Goal: Task Accomplishment & Management: Complete application form

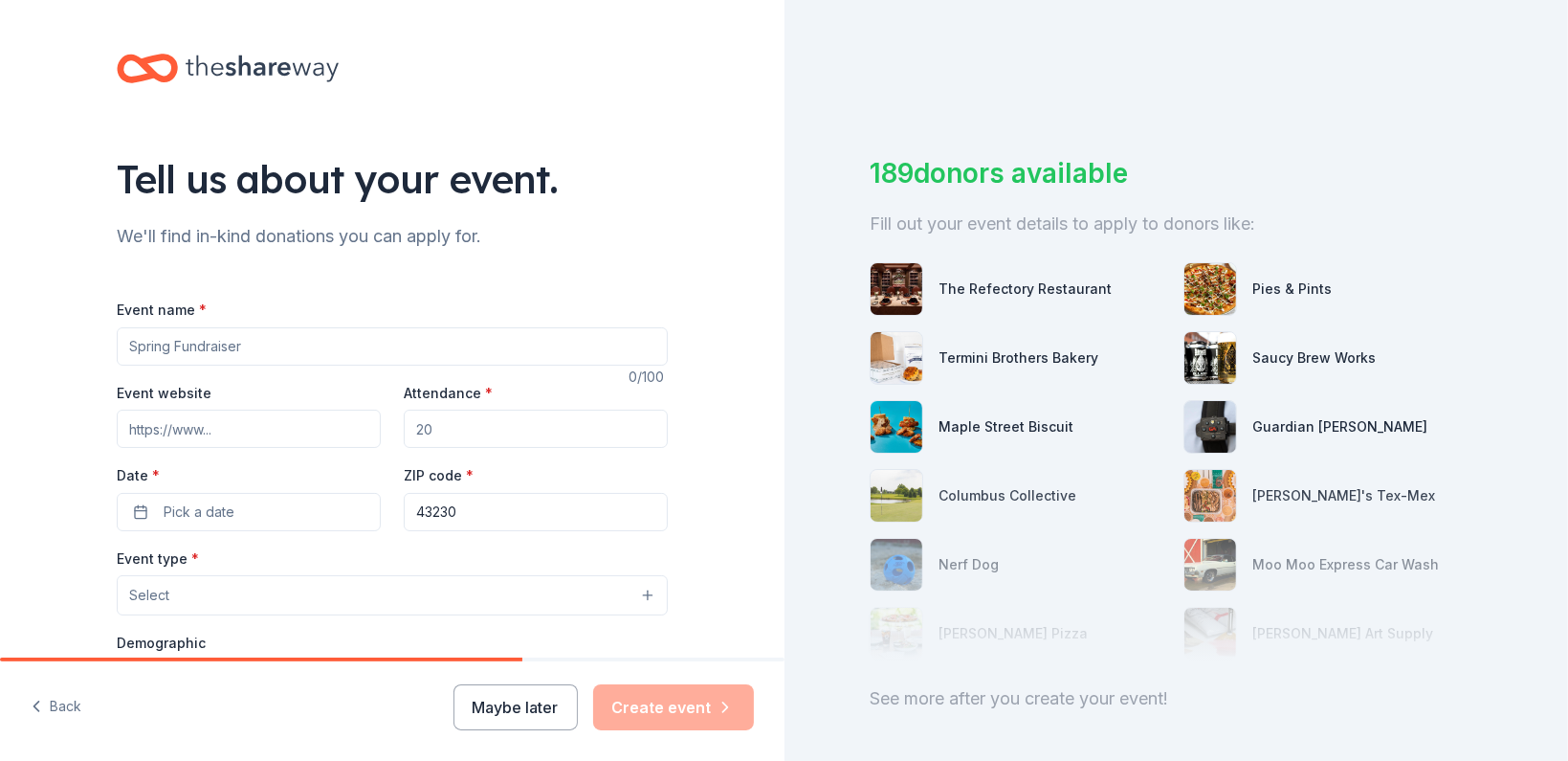
scroll to position [127, 0]
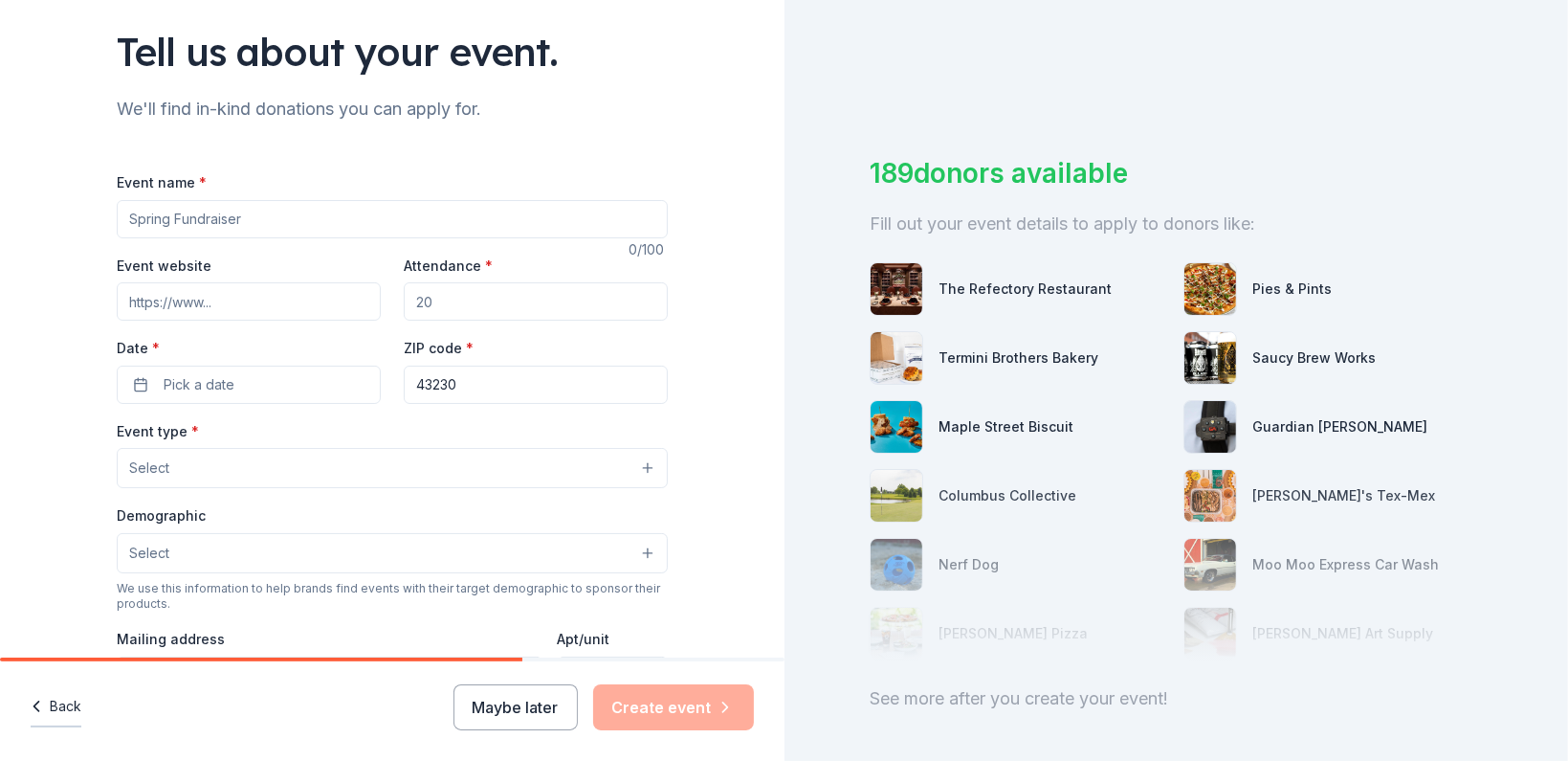
click at [29, 707] on icon "button" at bounding box center [37, 706] width 19 height 19
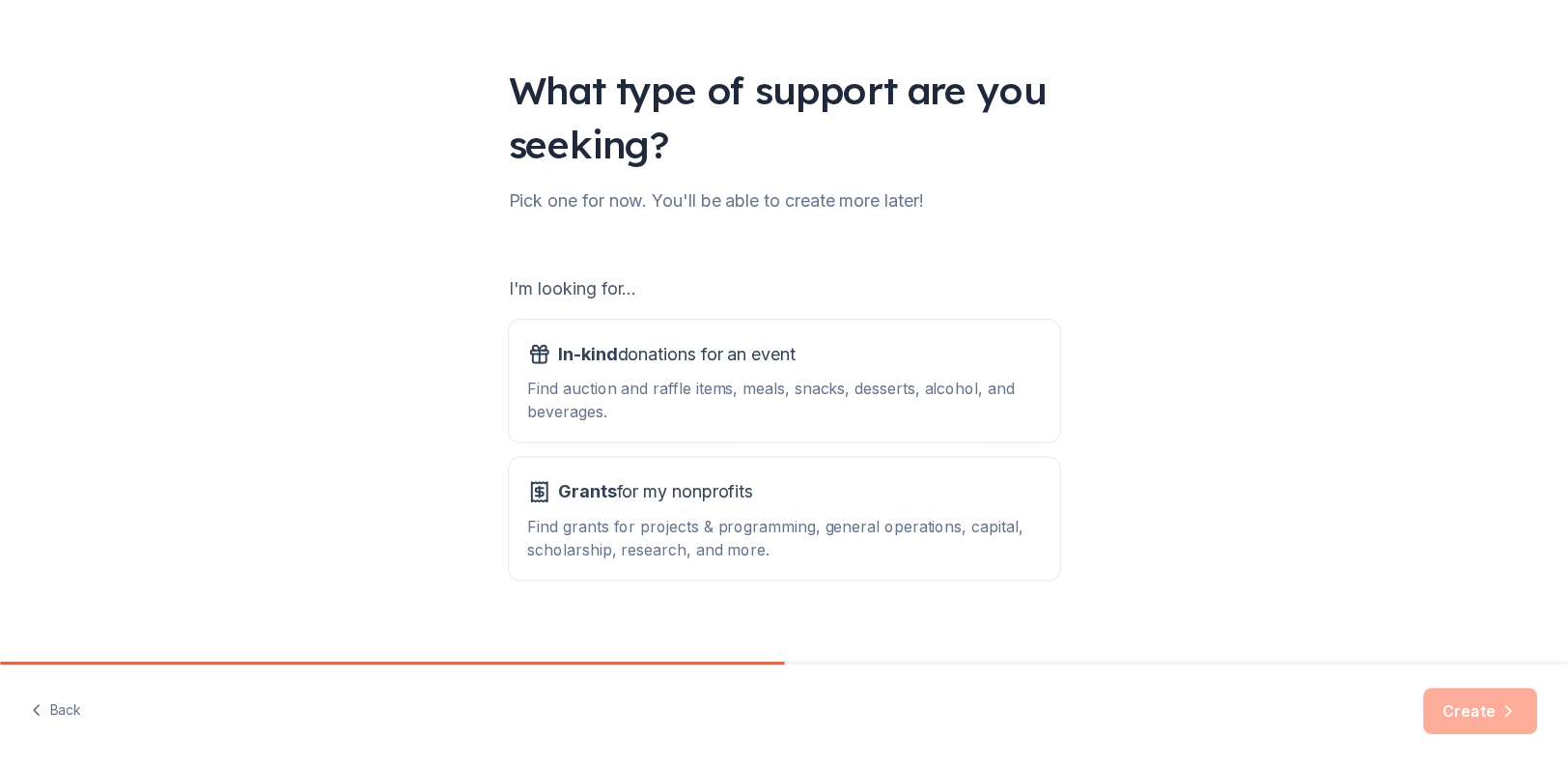
scroll to position [116, 0]
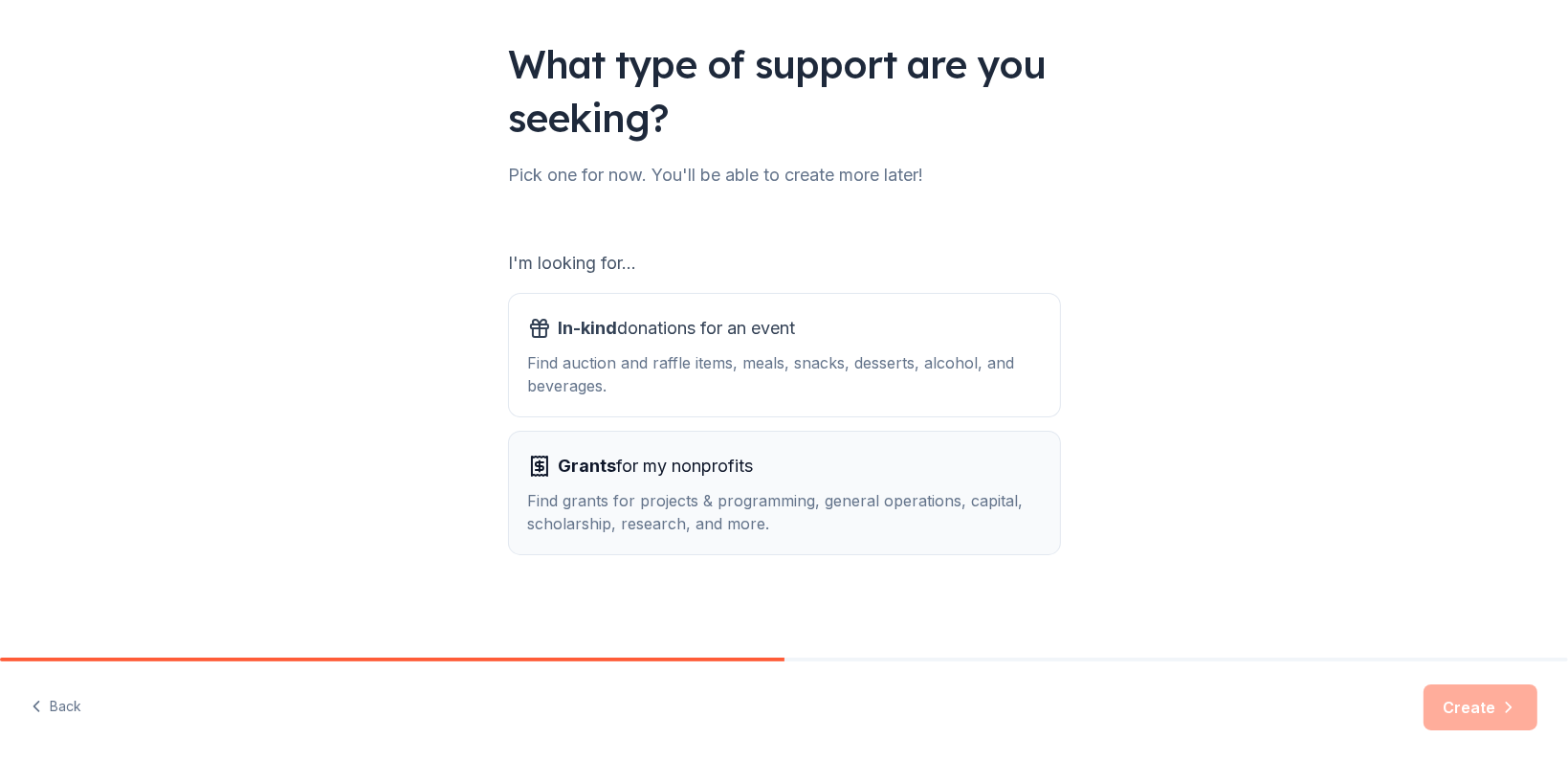
click at [652, 502] on div "Find grants for projects & programming, general operations, capital, scholarshi…" at bounding box center [785, 511] width 513 height 46
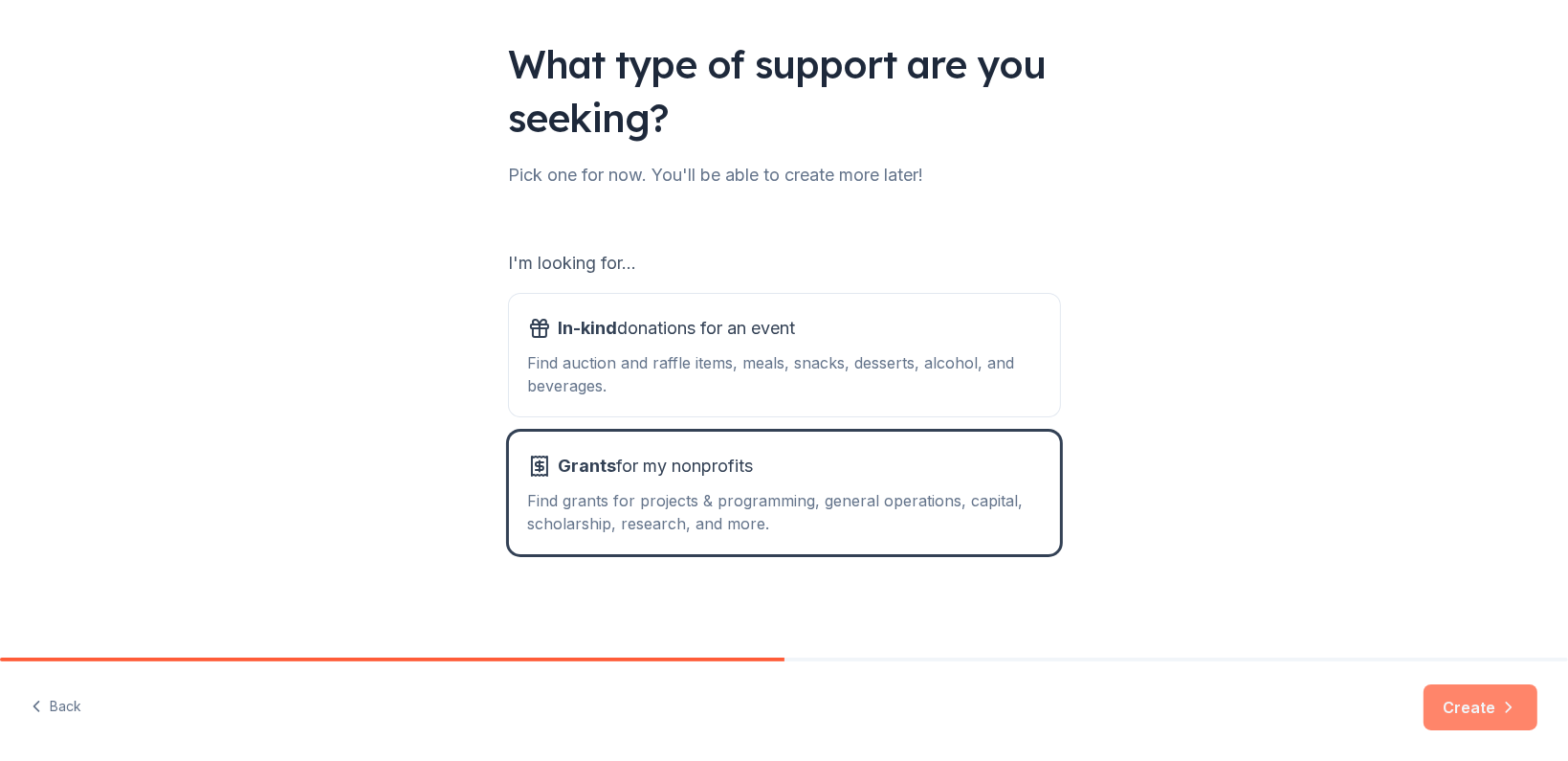
click at [1459, 696] on button "Create" at bounding box center [1480, 707] width 114 height 46
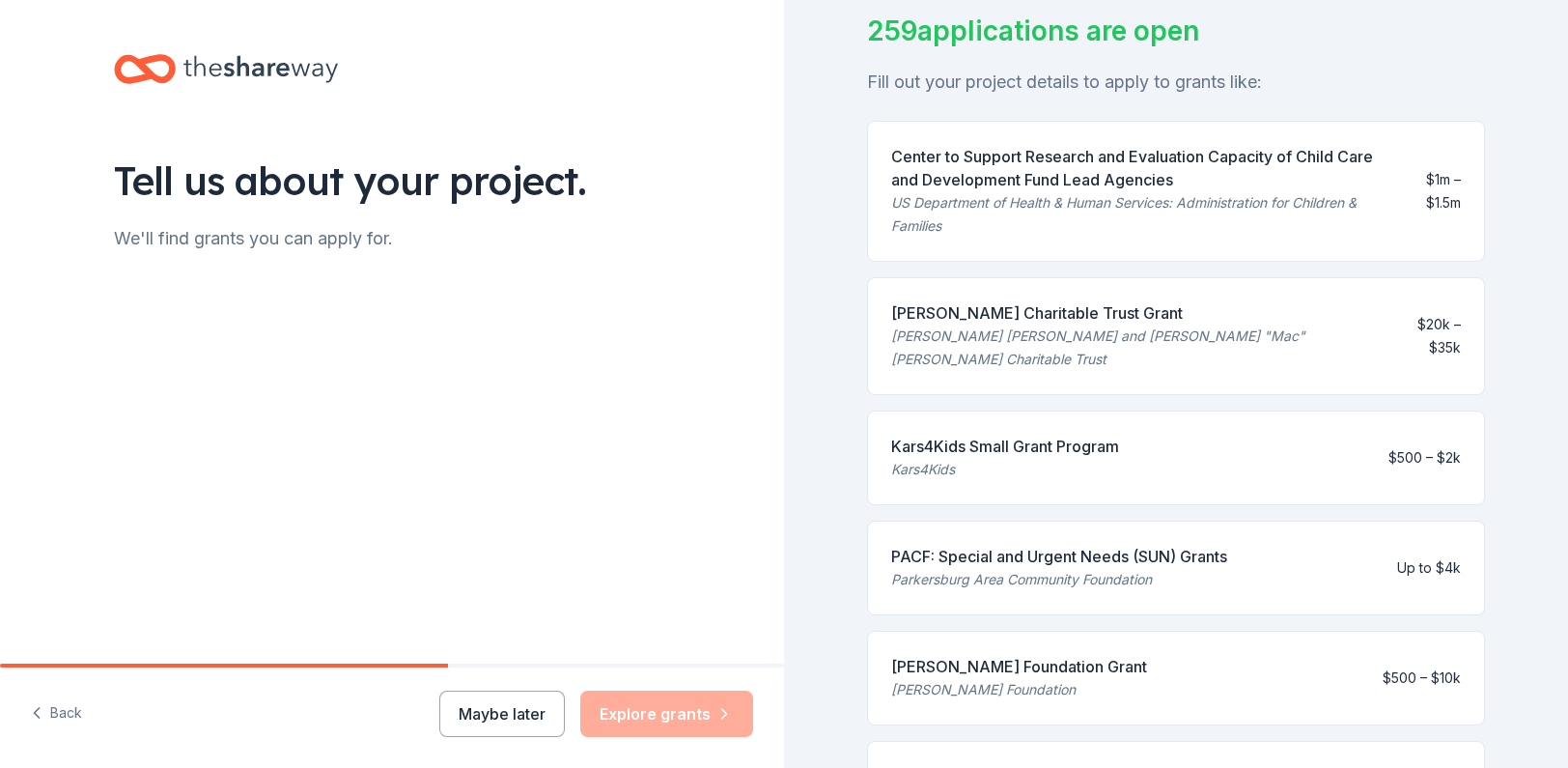
scroll to position [44, 0]
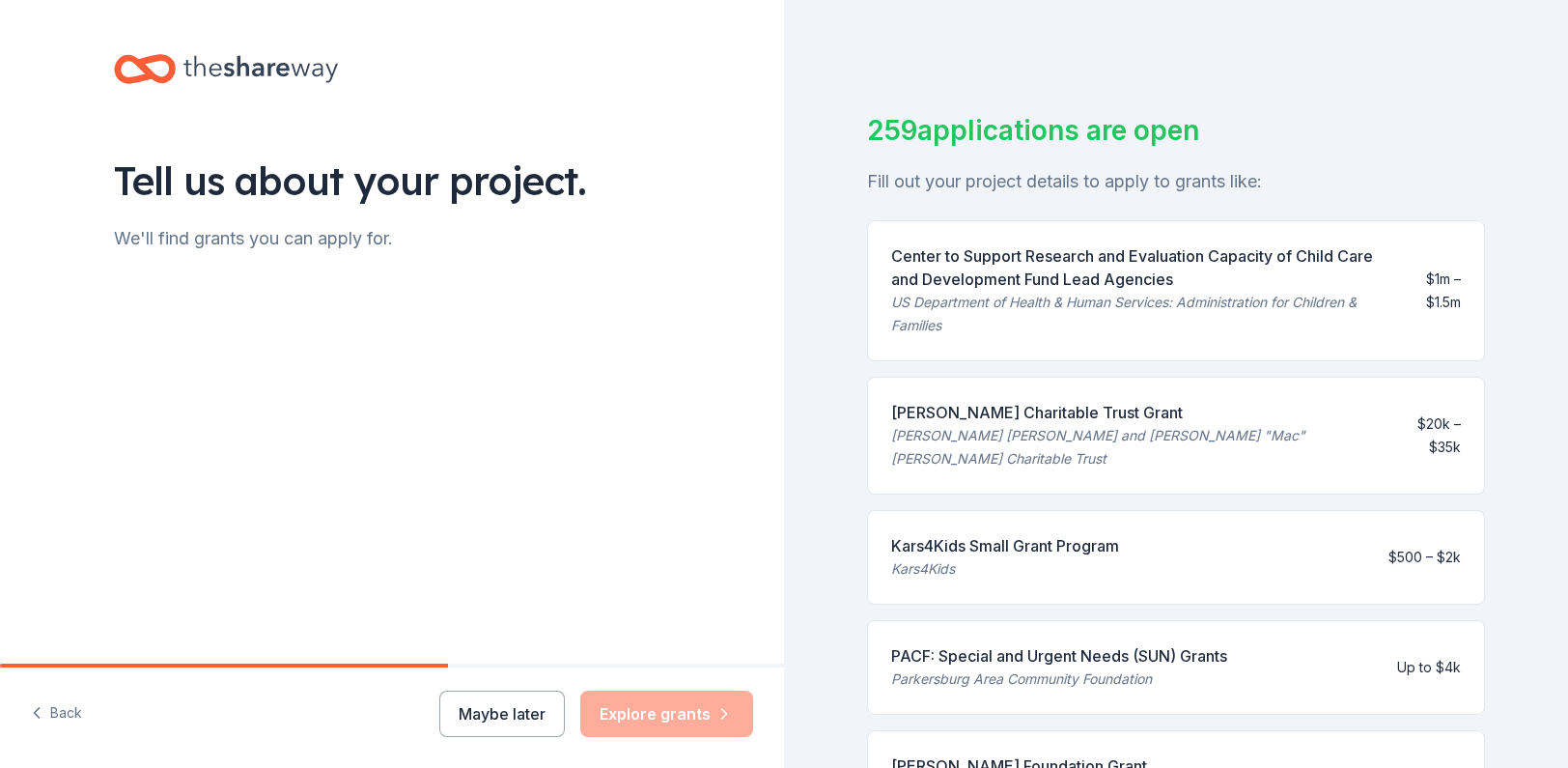
drag, startPoint x: 943, startPoint y: 410, endPoint x: 1004, endPoint y: 422, distance: 62.2
click at [1004, 422] on div "McInnes Charitable Trust Grant Sally Brown McInnes and John "Mac" McInnes Chari…" at bounding box center [1137, 435] width 492 height 69
click at [1004, 422] on div "McInnes Charitable Trust Grant" at bounding box center [1137, 412] width 492 height 23
drag, startPoint x: 888, startPoint y: 409, endPoint x: 1006, endPoint y: 410, distance: 118.0
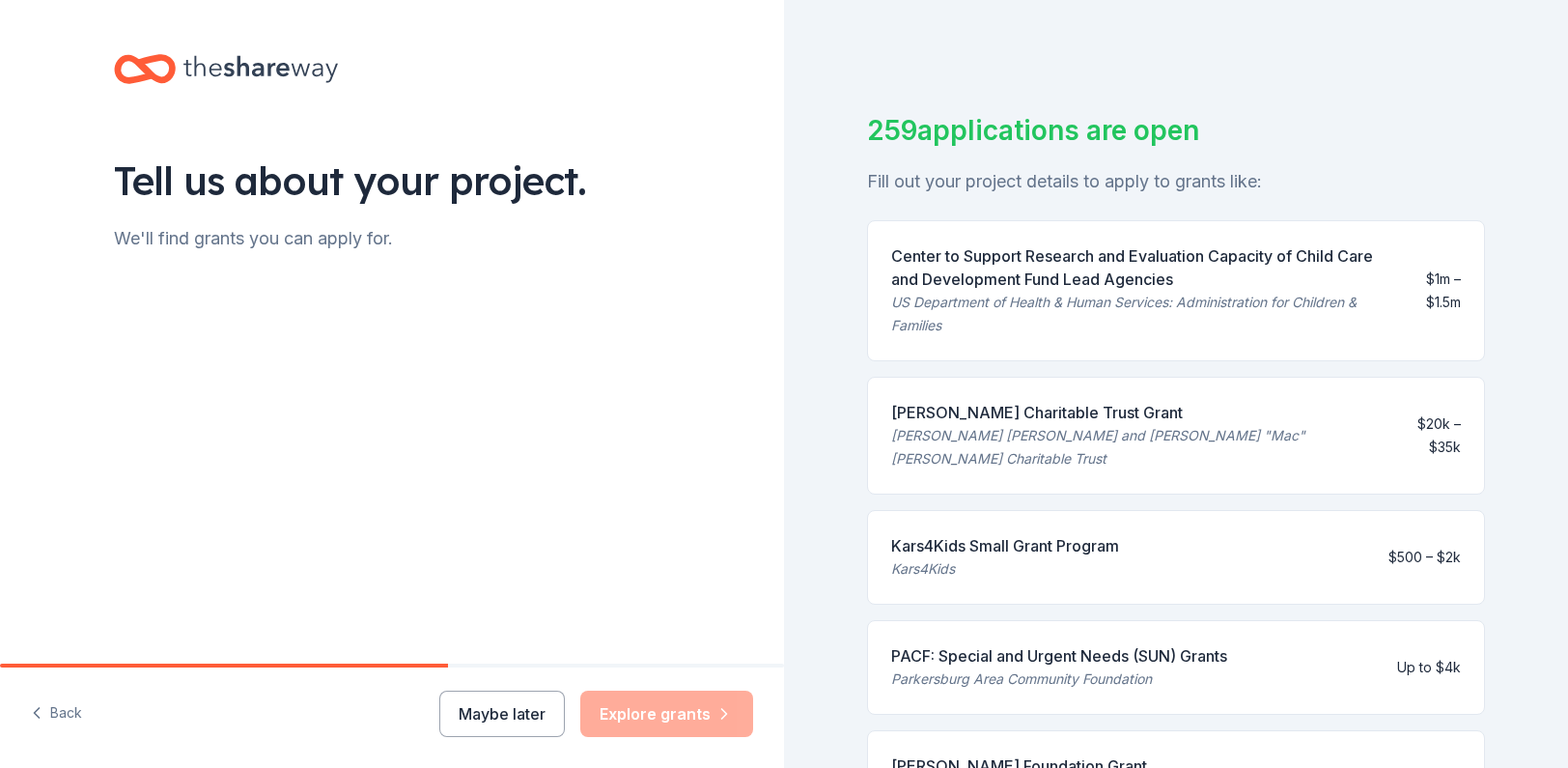
click at [1122, 406] on div "McInnes Charitable Trust Grant" at bounding box center [1137, 412] width 492 height 23
drag, startPoint x: 1006, startPoint y: 410, endPoint x: 959, endPoint y: 410, distance: 47.0
click at [959, 410] on div "McInnes Charitable Trust Grant" at bounding box center [1137, 412] width 492 height 23
drag, startPoint x: 911, startPoint y: 403, endPoint x: 828, endPoint y: 316, distance: 120.2
click at [1042, 406] on div "McInnes Charitable Trust Grant Sally Brown McInnes and John "Mac" McInnes Chari…" at bounding box center [1175, 435] width 617 height 118
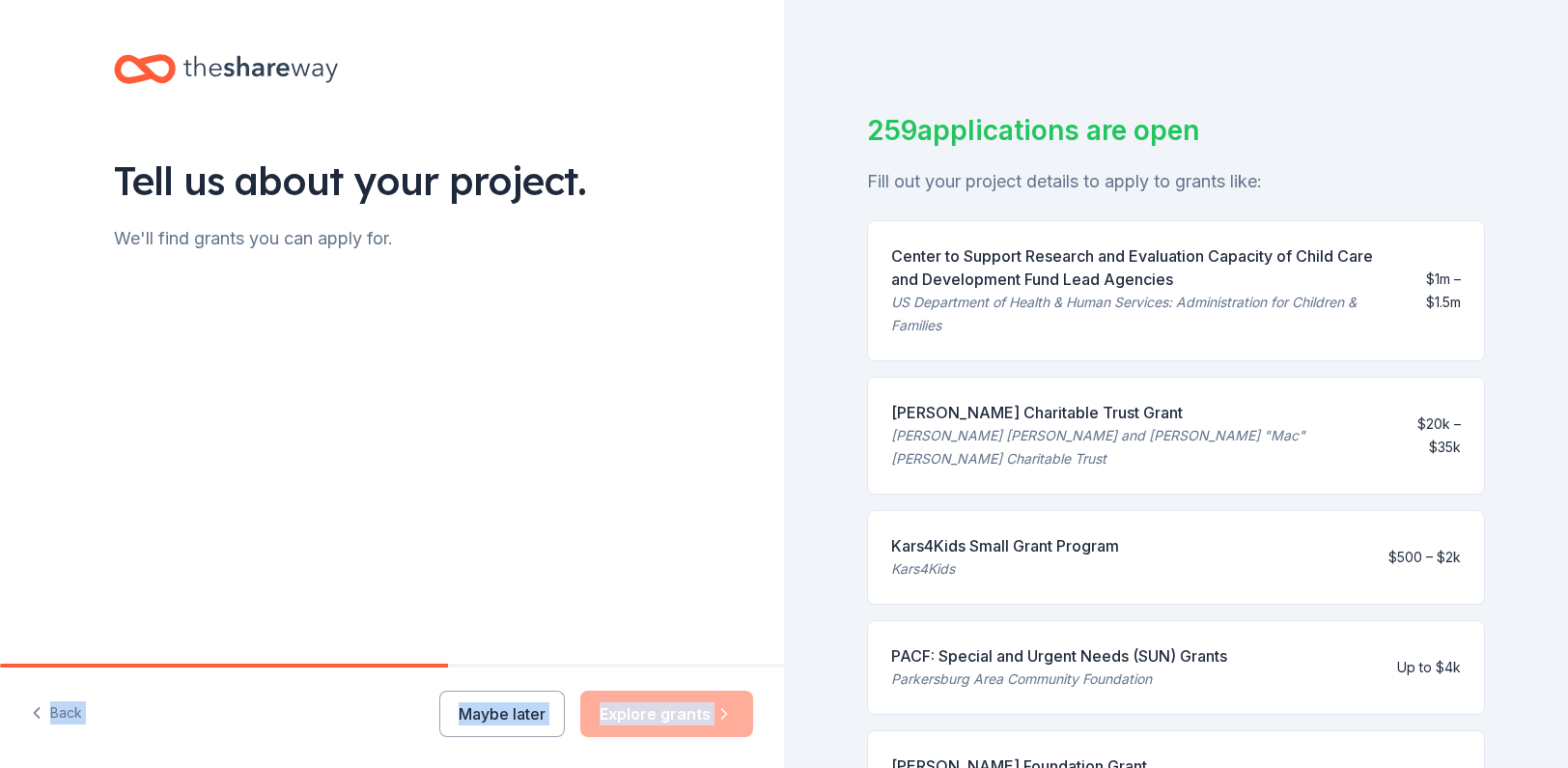
drag, startPoint x: 758, startPoint y: 298, endPoint x: 1205, endPoint y: 447, distance: 471.2
click at [1205, 447] on div "Tell us about your project. We'll find grants you can apply for. Back Maybe lat…" at bounding box center [784, 384] width 1568 height 768
click at [688, 446] on div "Tell us about your project. We'll find grants you can apply for." at bounding box center [392, 331] width 784 height 663
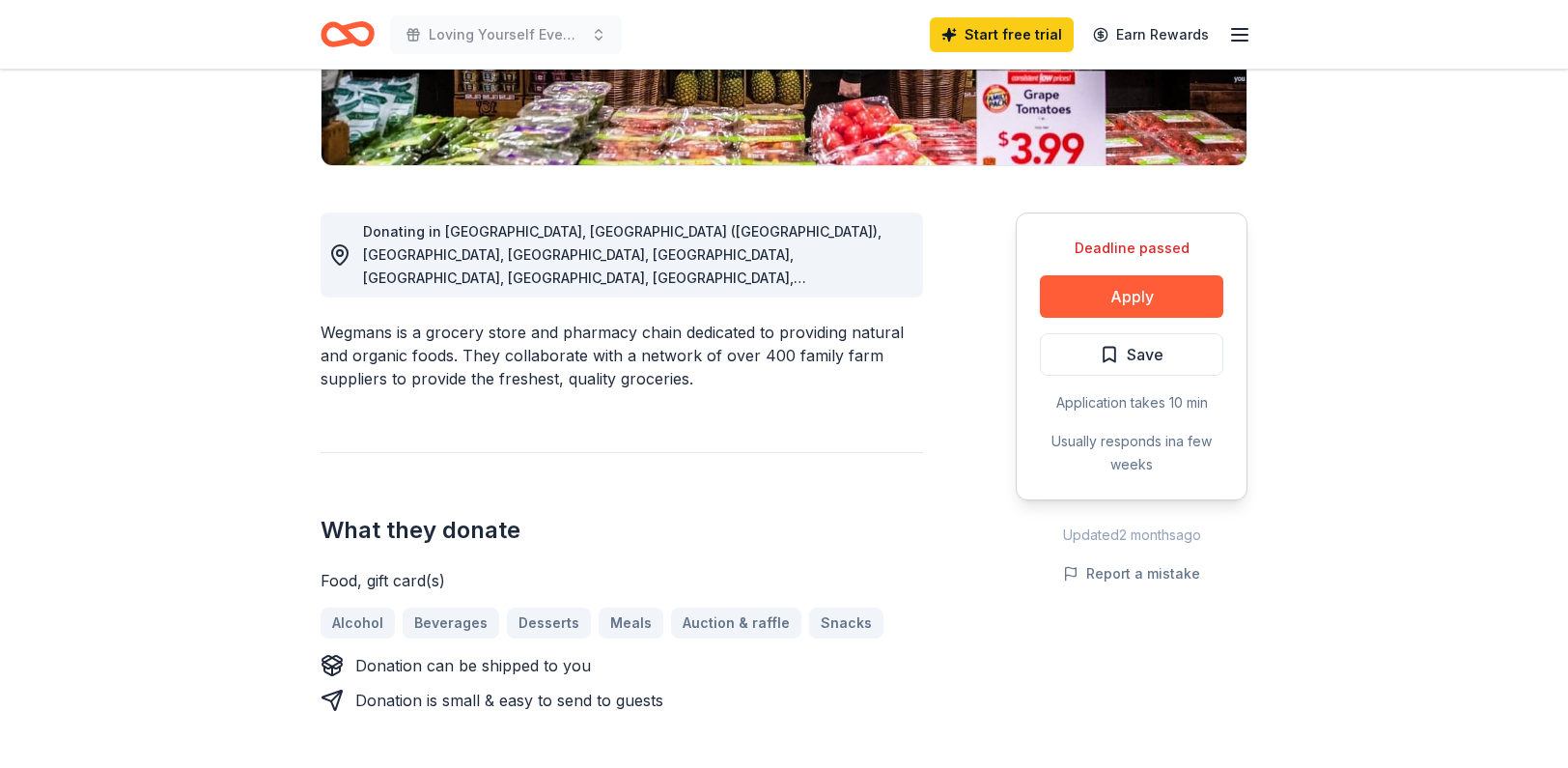
scroll to position [386, 0]
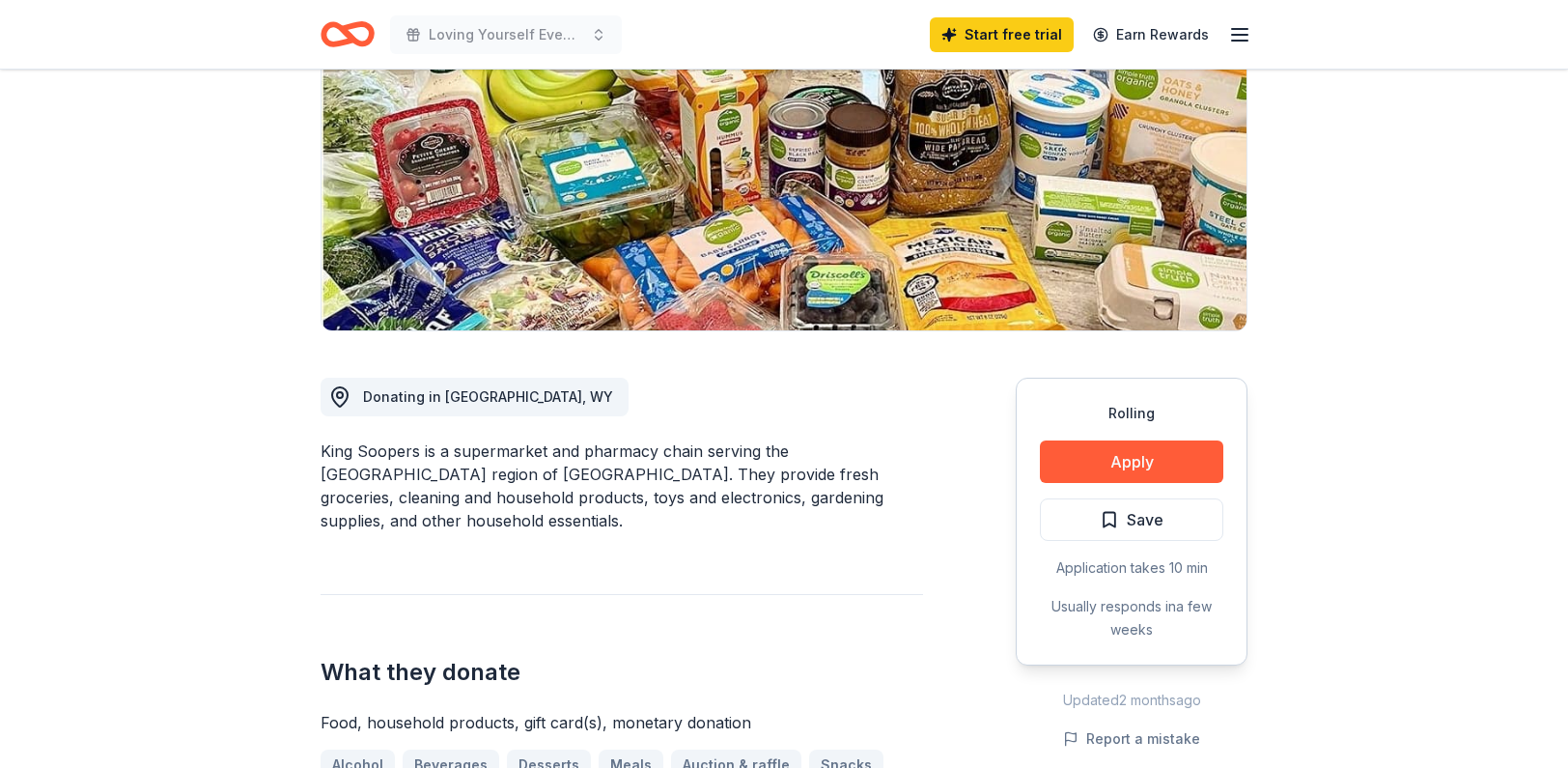
scroll to position [257, 0]
click at [1112, 451] on button "Apply" at bounding box center [1131, 460] width 184 height 42
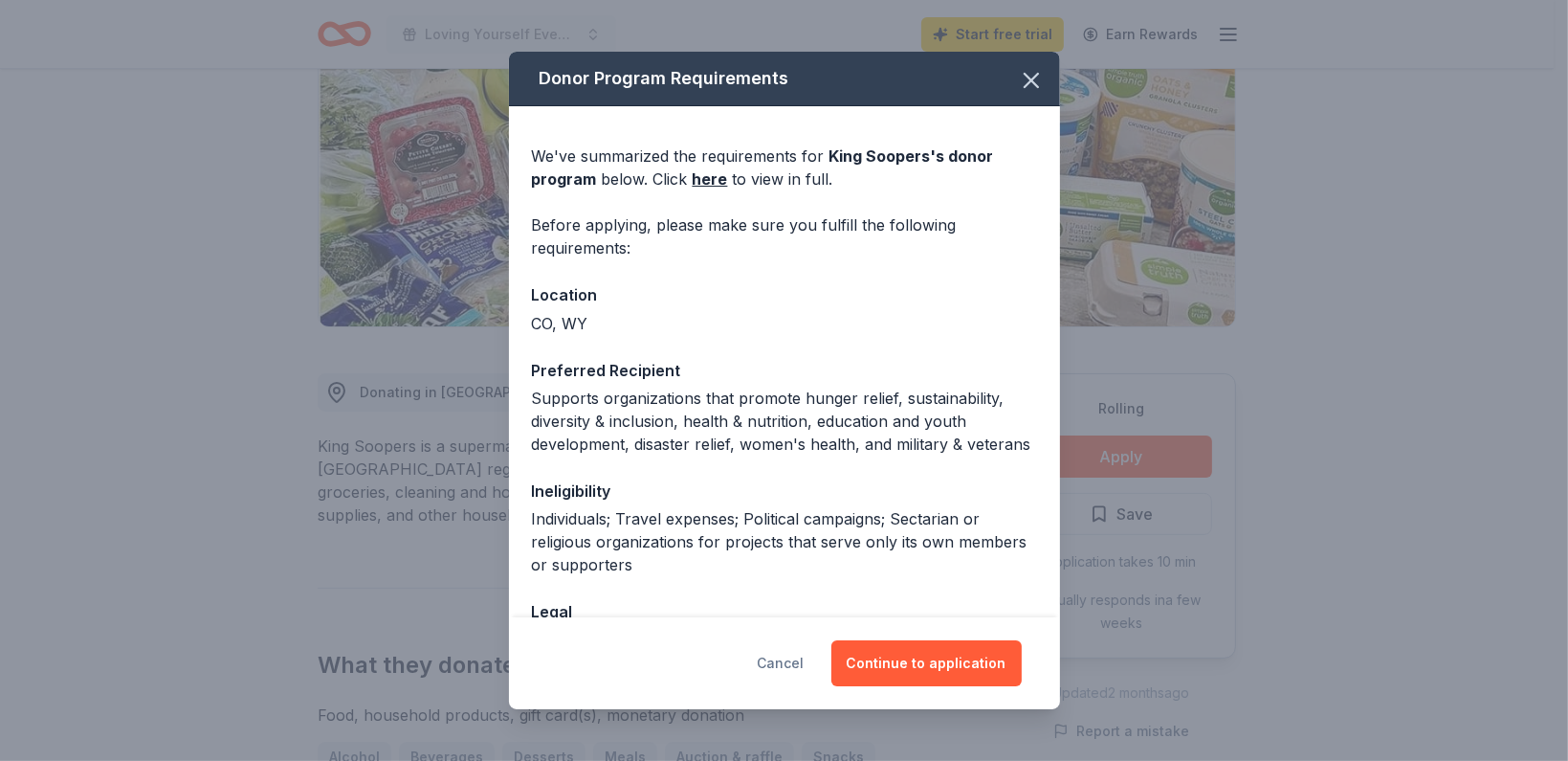
click at [799, 666] on button "Cancel" at bounding box center [781, 662] width 46 height 46
